Goal: Consume media (video, audio): Consume media (video, audio)

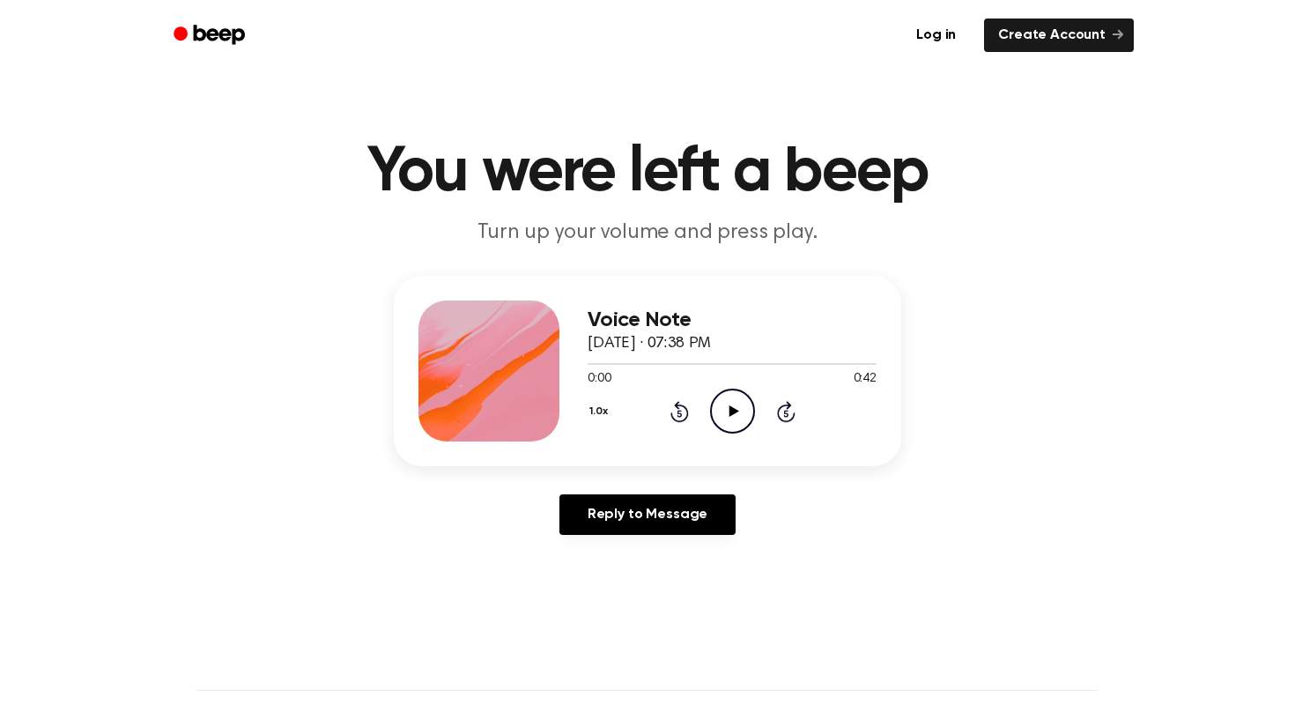
click at [710, 408] on icon "Play Audio" at bounding box center [732, 411] width 45 height 45
click at [793, 421] on icon "Skip 5 seconds" at bounding box center [785, 411] width 19 height 23
click at [789, 411] on icon "Skip 5 seconds" at bounding box center [785, 411] width 19 height 23
click at [789, 417] on icon "Skip 5 seconds" at bounding box center [785, 411] width 19 height 23
click at [737, 398] on icon "Pause Audio" at bounding box center [732, 411] width 45 height 45
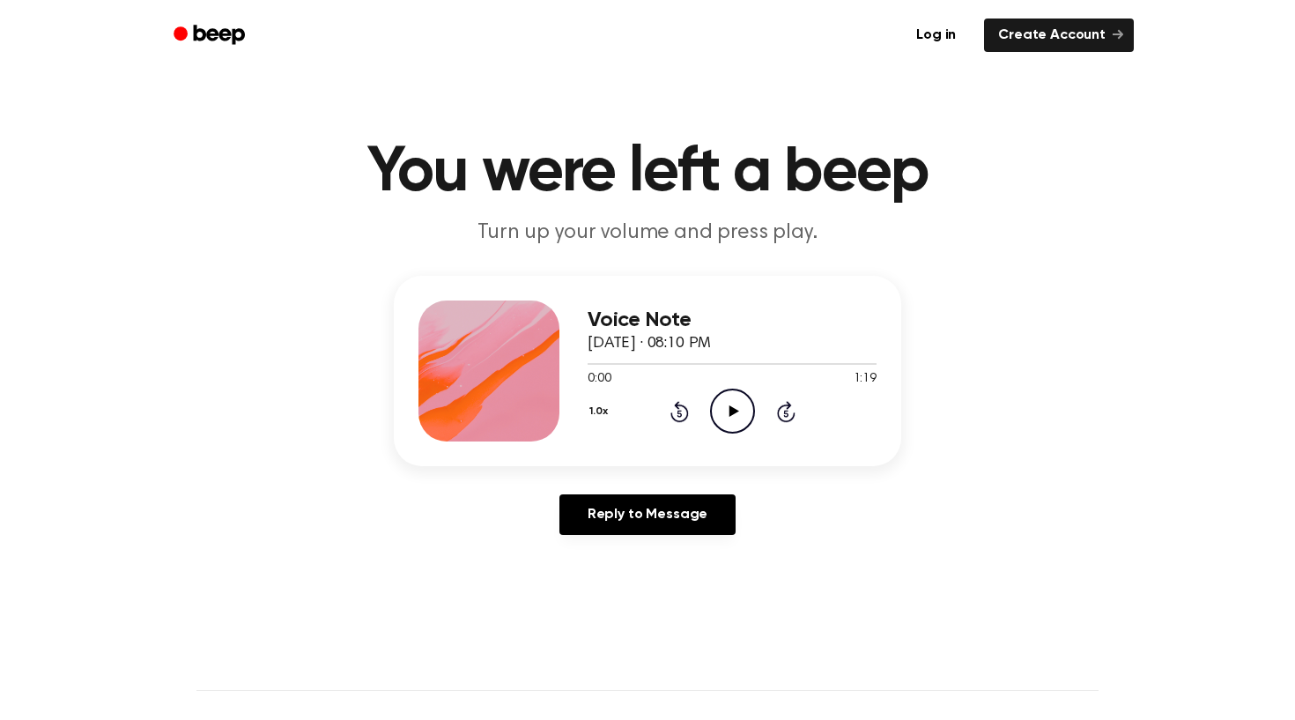
click at [731, 414] on icon at bounding box center [734, 410] width 10 height 11
click at [790, 420] on icon at bounding box center [786, 411] width 19 height 21
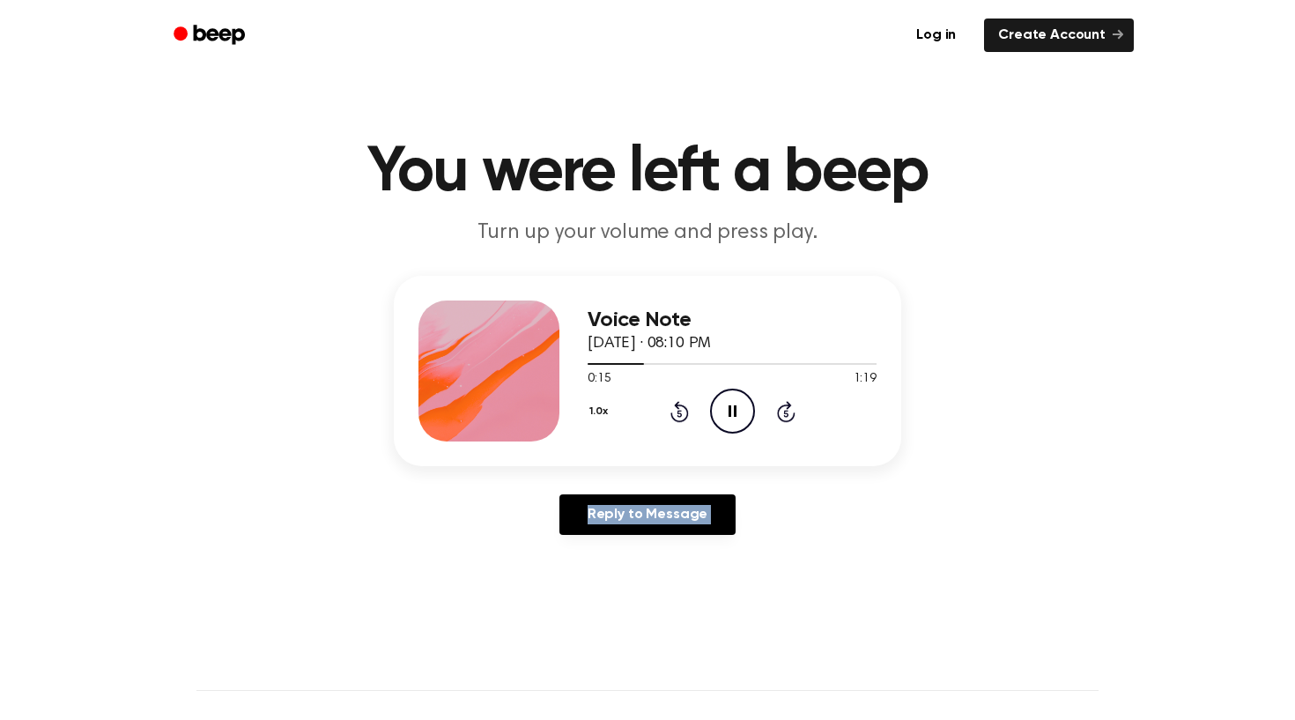
click at [790, 420] on icon at bounding box center [786, 411] width 19 height 21
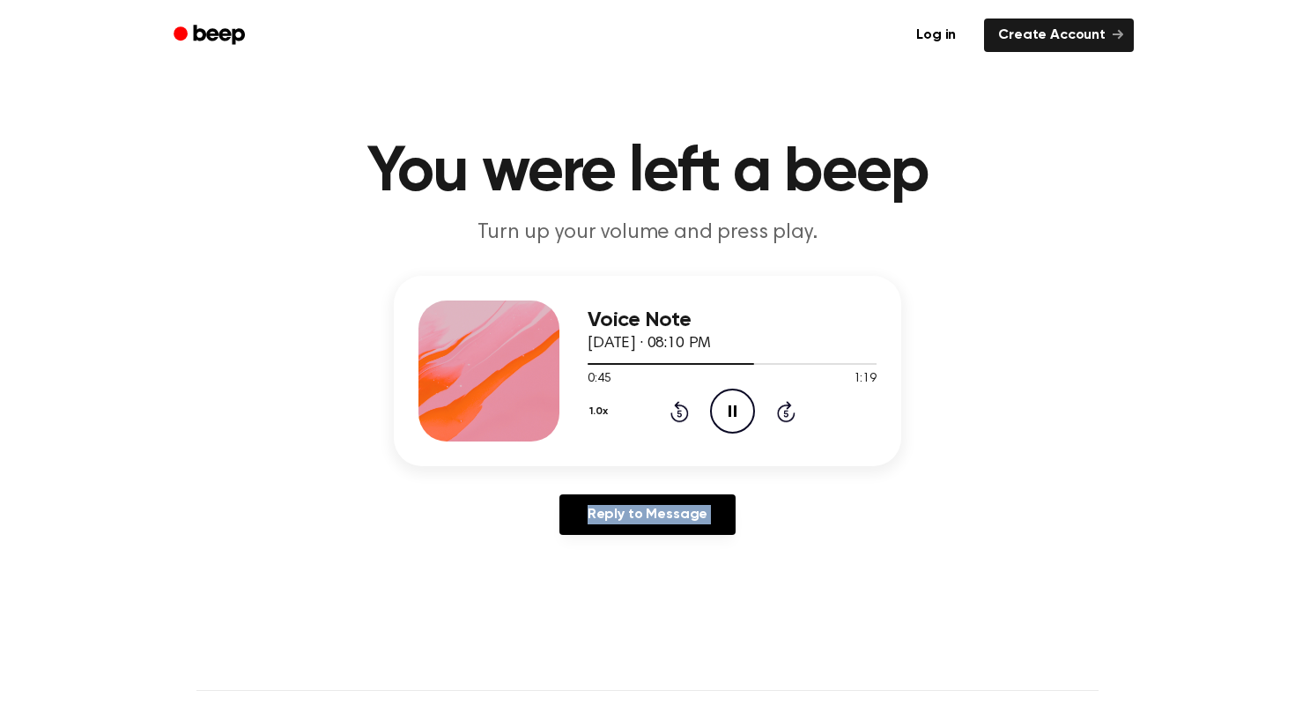
click at [790, 420] on icon at bounding box center [786, 411] width 19 height 21
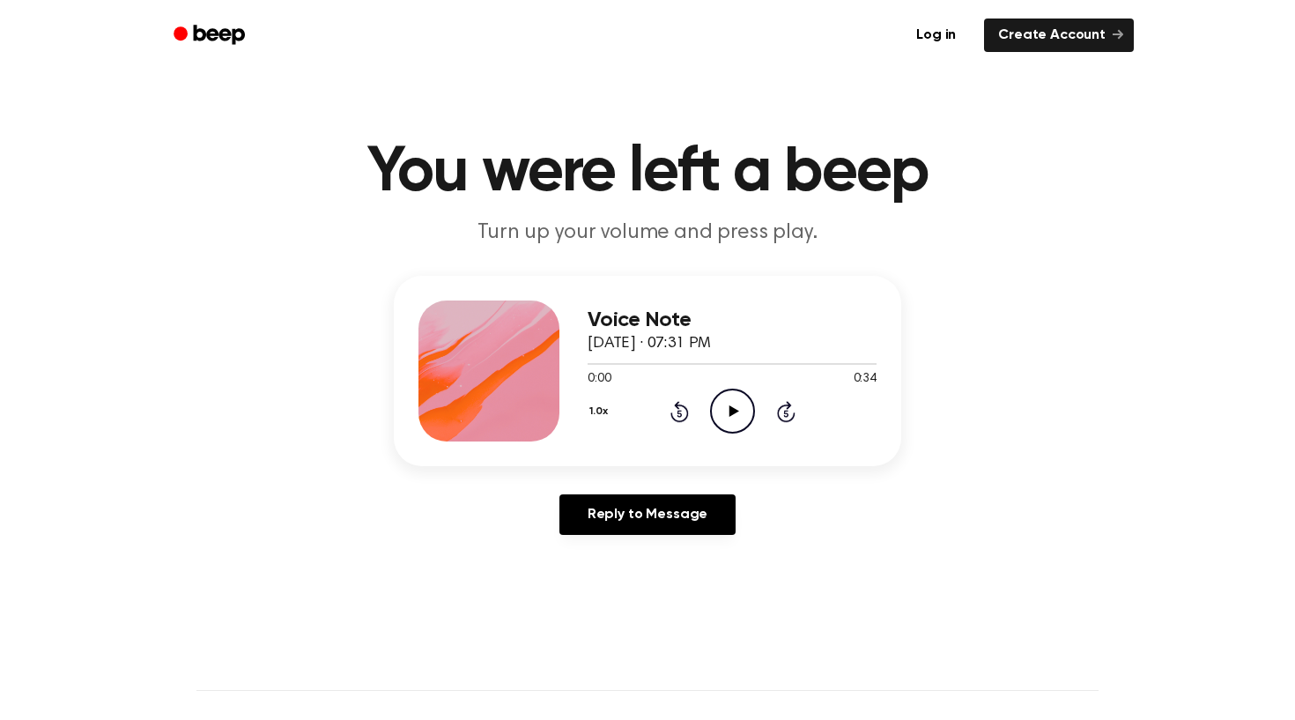
click at [774, 402] on div "1.0x Rewind 5 seconds Play Audio Skip 5 seconds" at bounding box center [732, 411] width 289 height 45
click at [789, 410] on icon at bounding box center [786, 411] width 19 height 21
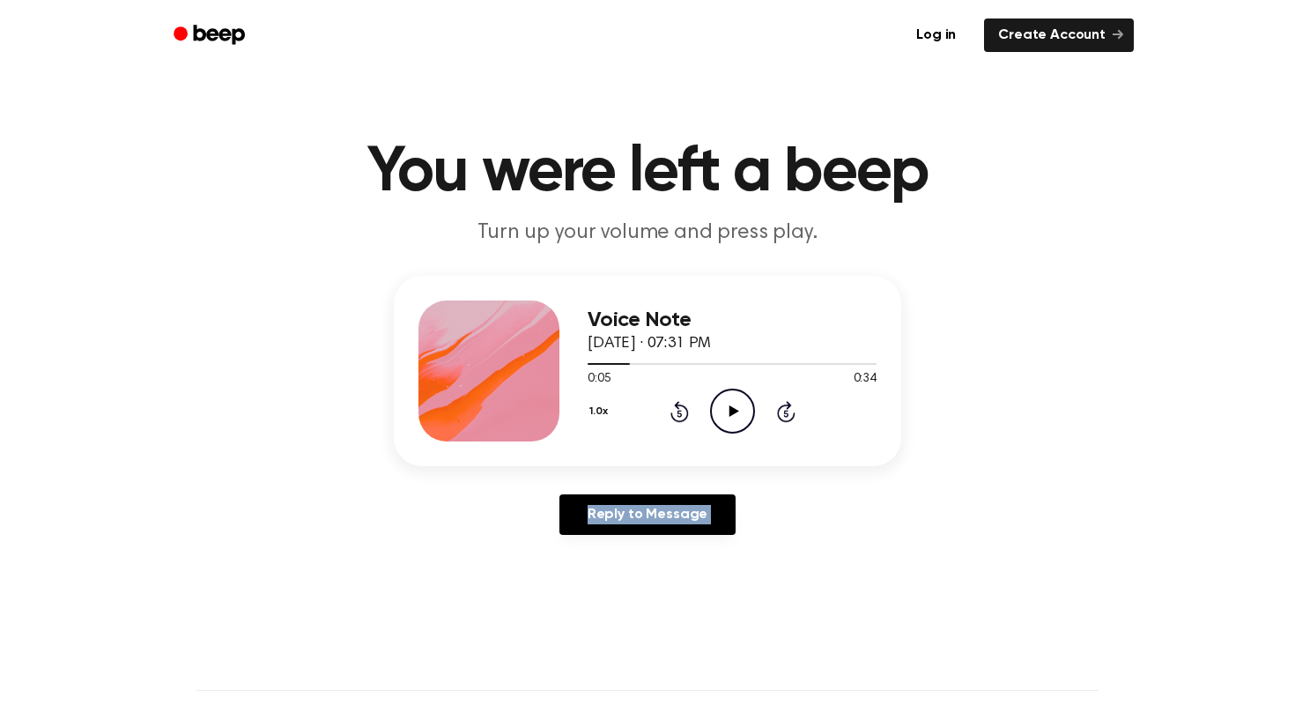
click at [789, 410] on icon at bounding box center [786, 411] width 19 height 21
click at [742, 426] on icon "Play Audio" at bounding box center [732, 411] width 45 height 45
